Goal: Book appointment/travel/reservation

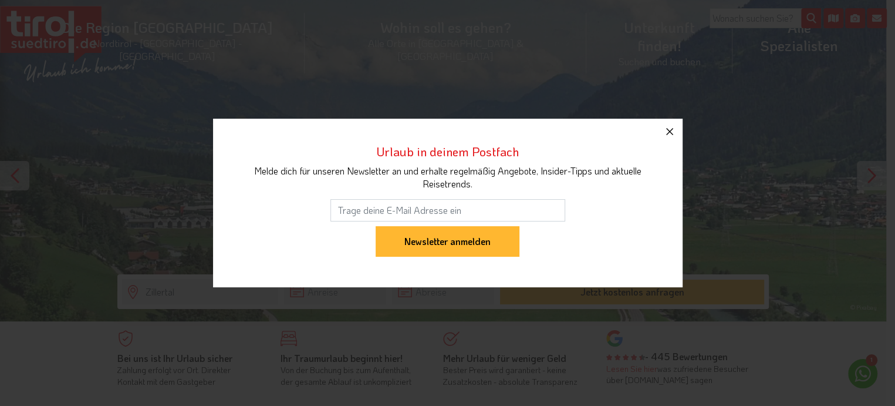
click at [672, 136] on icon "button" at bounding box center [670, 131] width 14 height 14
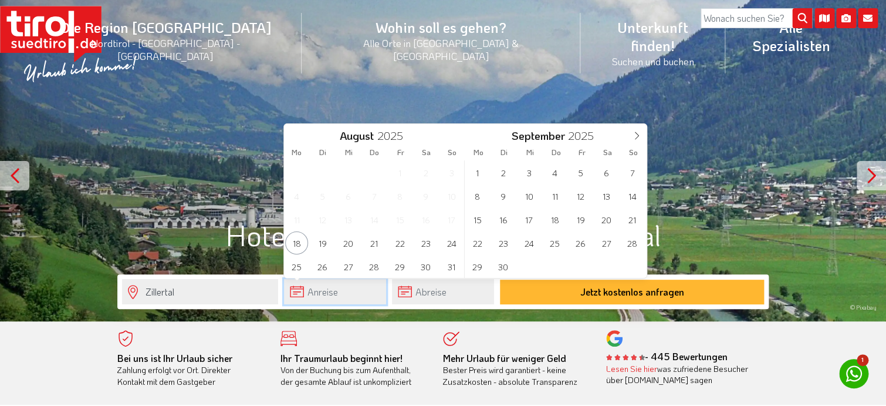
click at [316, 291] on input "text" at bounding box center [335, 291] width 102 height 25
click at [640, 137] on icon at bounding box center [637, 135] width 8 height 8
click at [605, 221] on span "20" at bounding box center [606, 219] width 23 height 23
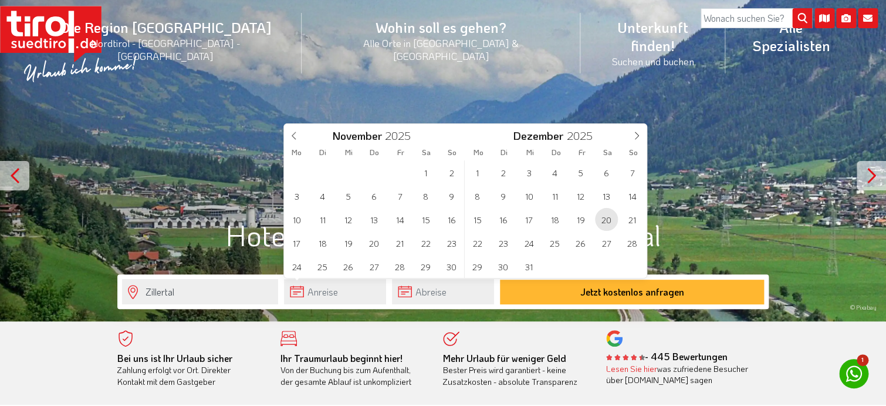
type input "[DATE]"
type input "2026"
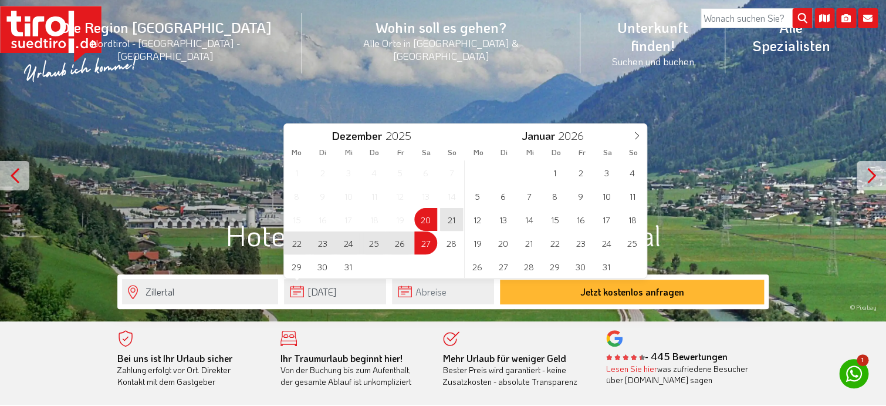
click at [425, 246] on span "27" at bounding box center [425, 242] width 23 height 23
type input "[DATE]"
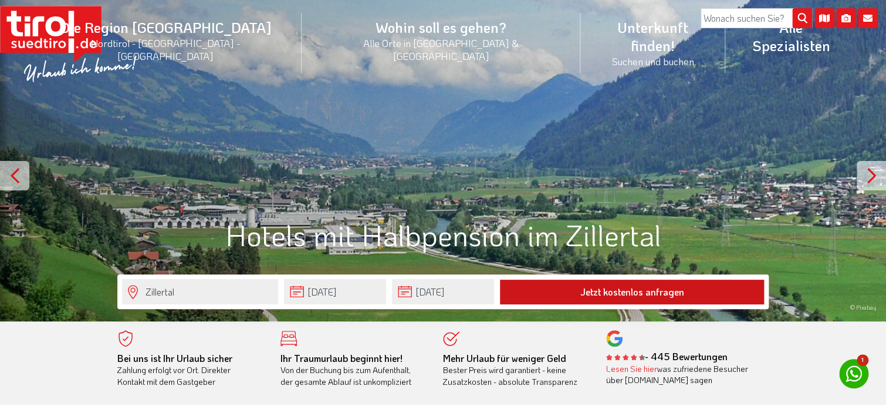
click at [587, 290] on button "Jetzt kostenlos anfragen" at bounding box center [632, 291] width 264 height 25
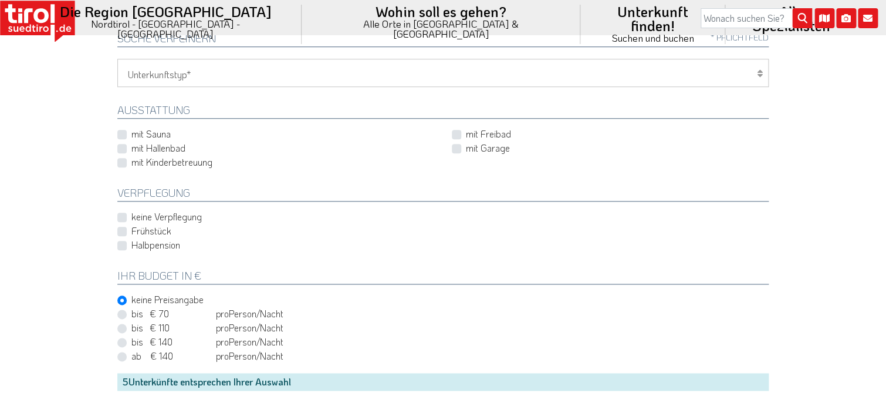
scroll to position [352, 0]
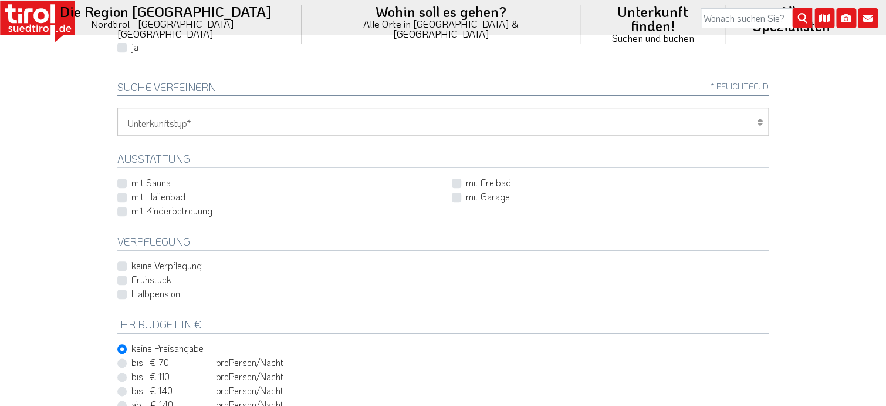
click at [131, 292] on label "Halbpension" at bounding box center [155, 293] width 49 height 13
click at [122, 292] on input "Halbpension" at bounding box center [446, 294] width 652 height 8
checkbox input "true"
click at [131, 181] on label "mit Sauna" at bounding box center [150, 182] width 39 height 13
click at [123, 181] on input "mit Sauna" at bounding box center [278, 183] width 317 height 8
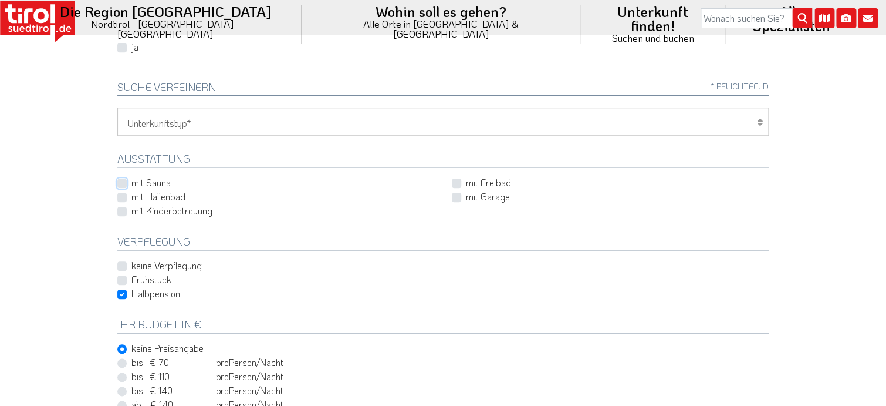
checkbox input "true"
click at [131, 195] on label "mit Hallenbad" at bounding box center [158, 196] width 54 height 13
click at [124, 195] on input "mit Hallenbad" at bounding box center [278, 197] width 317 height 8
checkbox input "true"
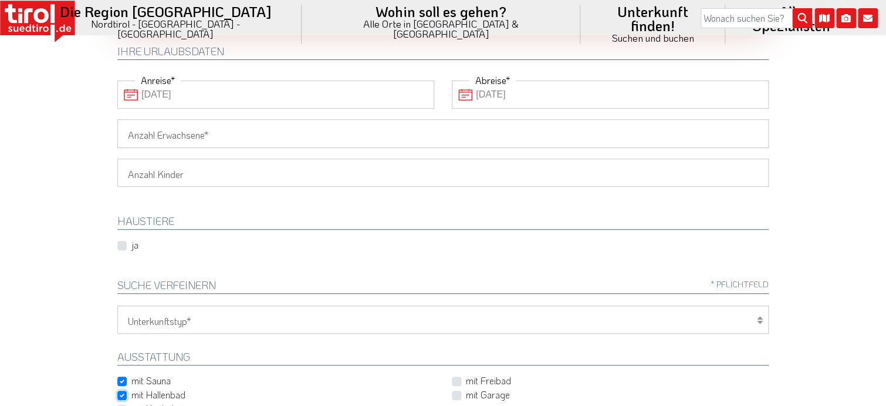
scroll to position [117, 0]
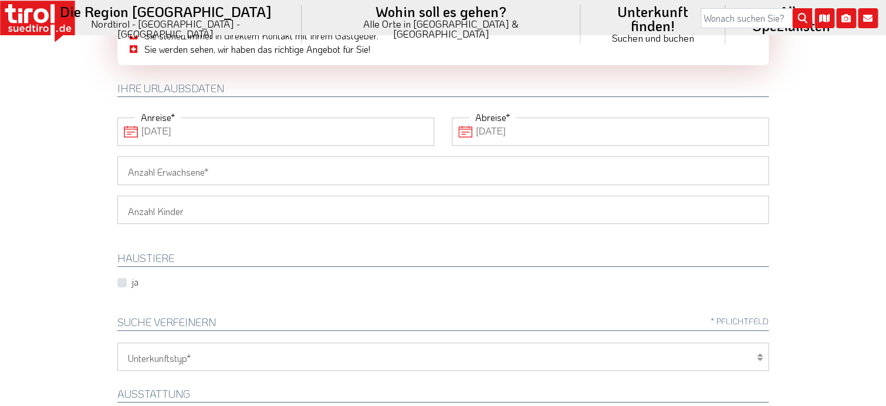
click at [338, 174] on input "Anzahl Erwachsene" at bounding box center [443, 170] width 652 height 28
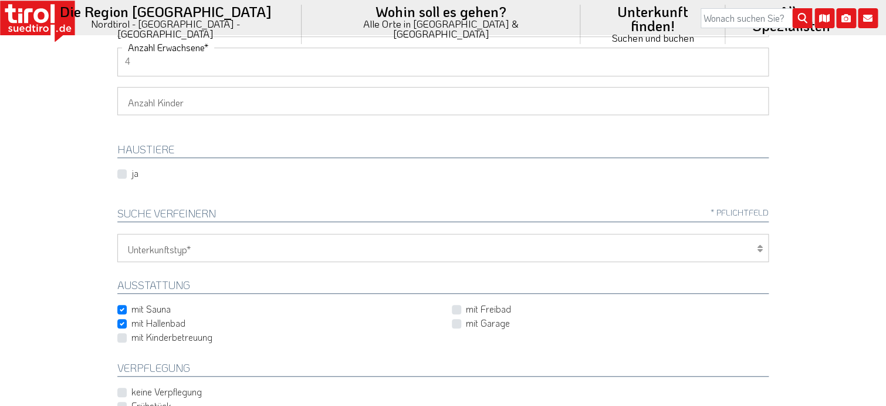
scroll to position [235, 0]
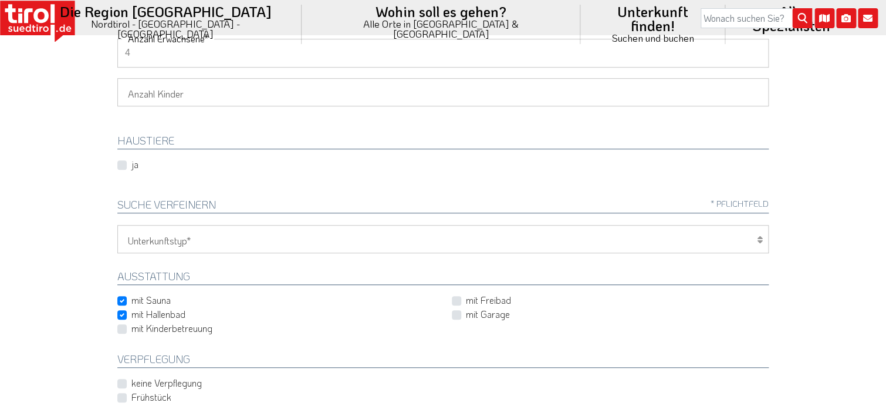
type input "4"
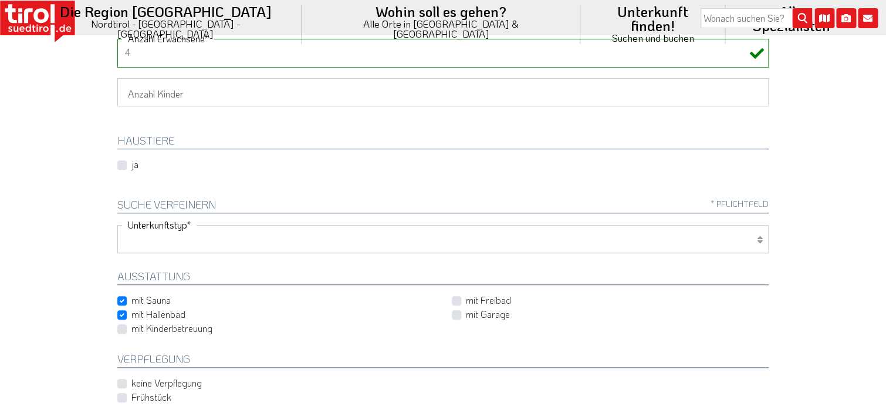
click at [194, 241] on select "Hotel 1-3 Sterne Hotel 4-5 Sterne Ferienwohnung Chalet/Ferienhaus Bauernhöfe" at bounding box center [443, 239] width 652 height 28
select select "1_1-3"
click at [117, 225] on select "Hotel 1-3 Sterne Hotel 4-5 Sterne Ferienwohnung Chalet/Ferienhaus Bauernhöfe" at bounding box center [443, 239] width 652 height 28
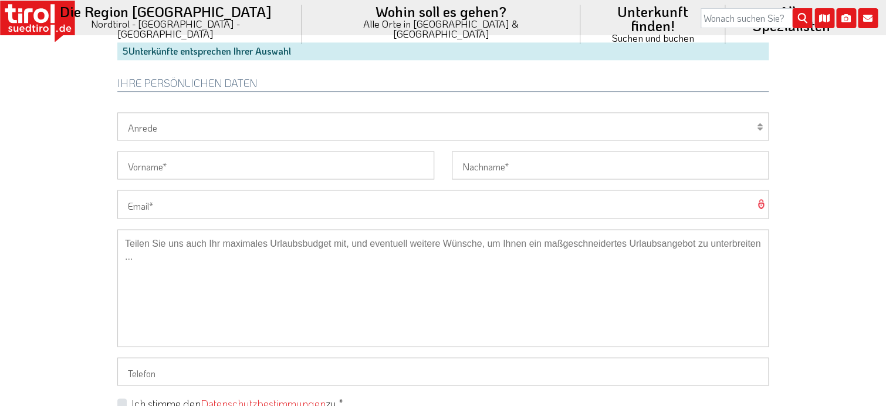
scroll to position [704, 0]
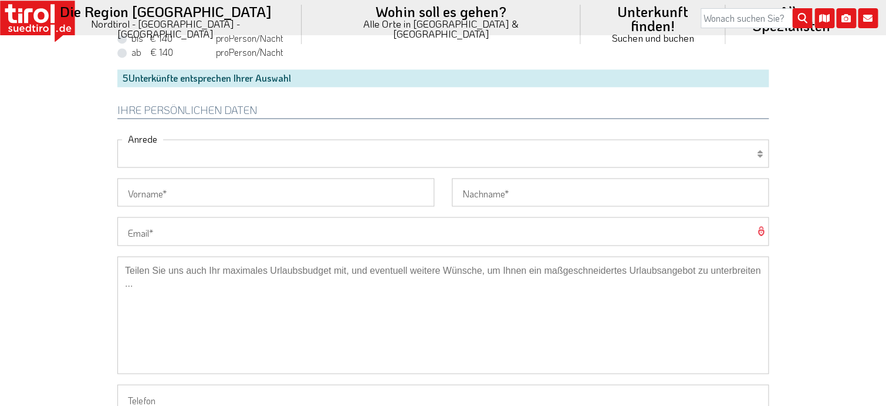
click at [189, 154] on select "Herr Frau Familie" at bounding box center [443, 153] width 652 height 28
select select "Herr"
click at [117, 139] on select "Herr Frau Familie" at bounding box center [443, 153] width 652 height 28
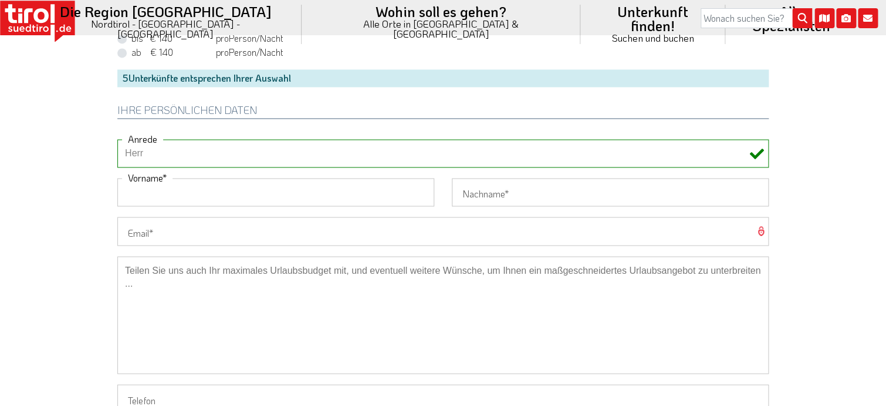
click at [176, 193] on input "Vorname" at bounding box center [275, 192] width 317 height 28
type input "Martin"
type input "Maier"
type input "ma-ma-2@web.de"
type input "+497519770146"
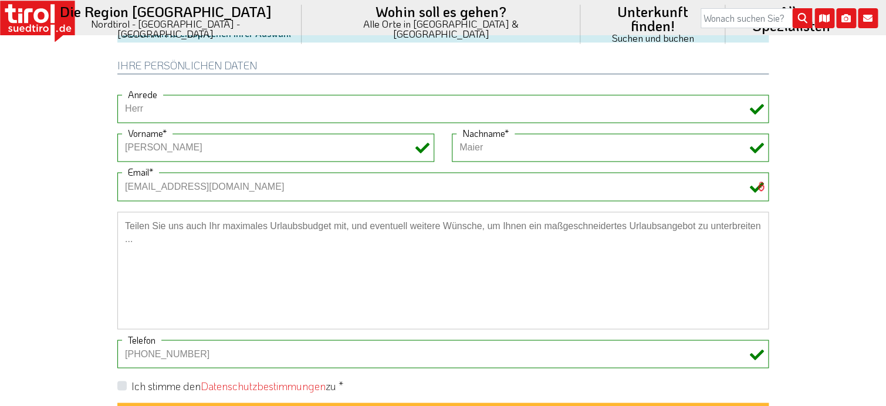
scroll to position [881, 0]
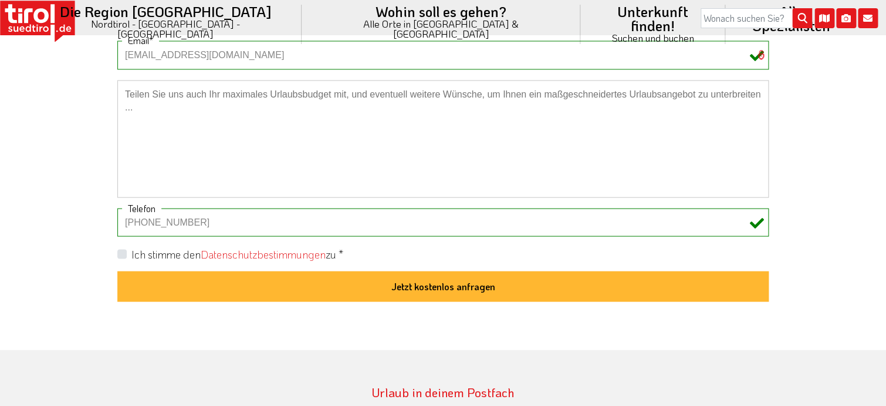
click at [131, 253] on label "Ich stimme den Datenschutzbestimmungen zu *" at bounding box center [237, 254] width 212 height 15
click at [124, 253] on input "Ich stimme den Datenschutzbestimmungen zu *" at bounding box center [446, 253] width 652 height 8
checkbox input "true"
click at [205, 221] on input "+497519770146" at bounding box center [443, 222] width 652 height 28
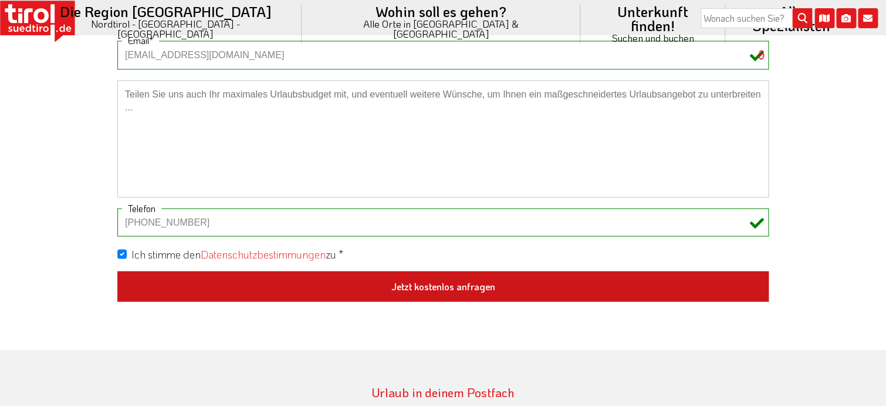
type input "+491707770174"
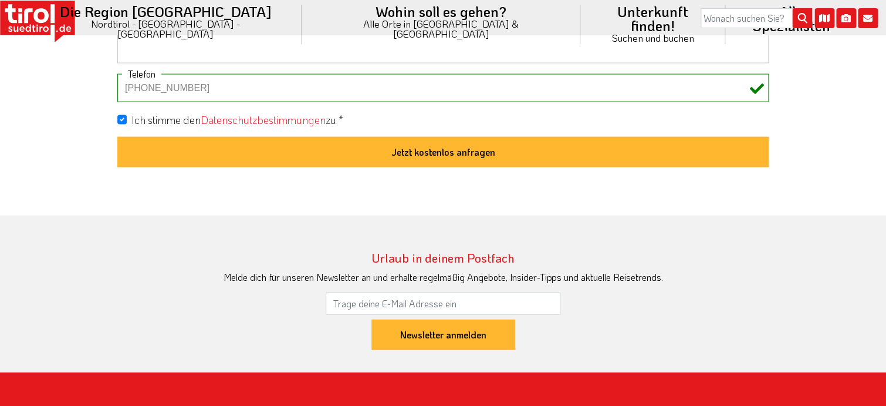
scroll to position [1057, 0]
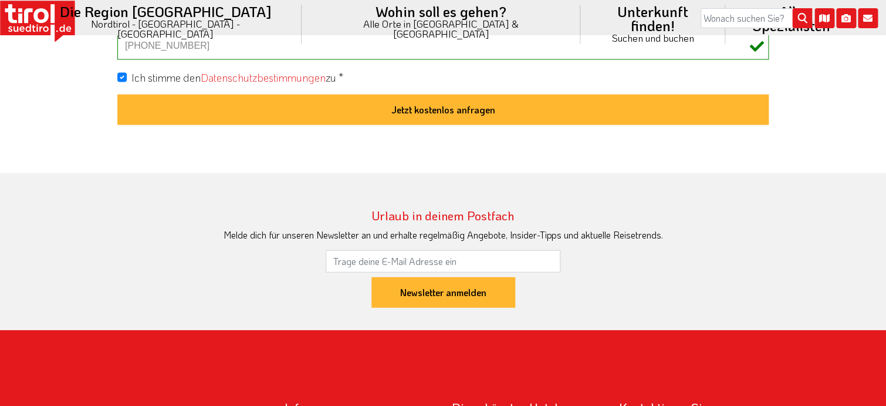
click at [445, 107] on button "Jetzt kostenlos anfragen" at bounding box center [443, 110] width 652 height 31
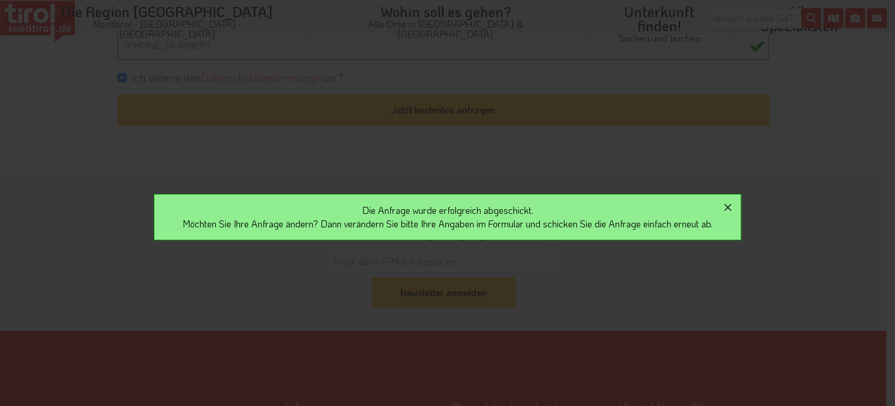
click at [735, 213] on icon "button" at bounding box center [728, 207] width 14 height 14
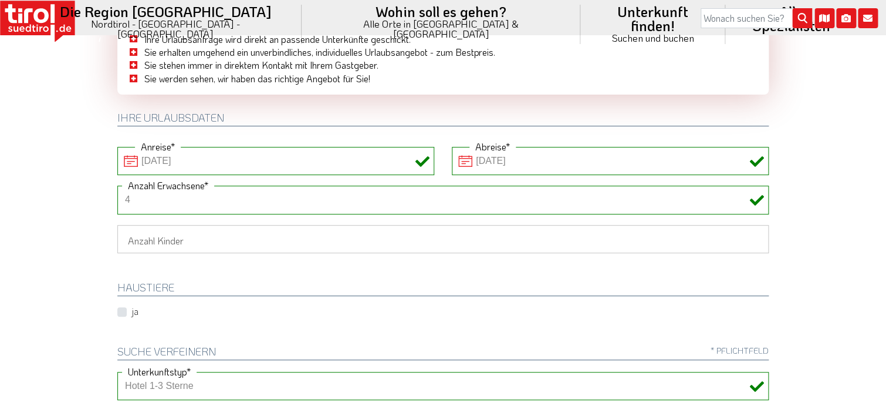
scroll to position [0, 0]
